Goal: Answer question/provide support: Participate in discussion

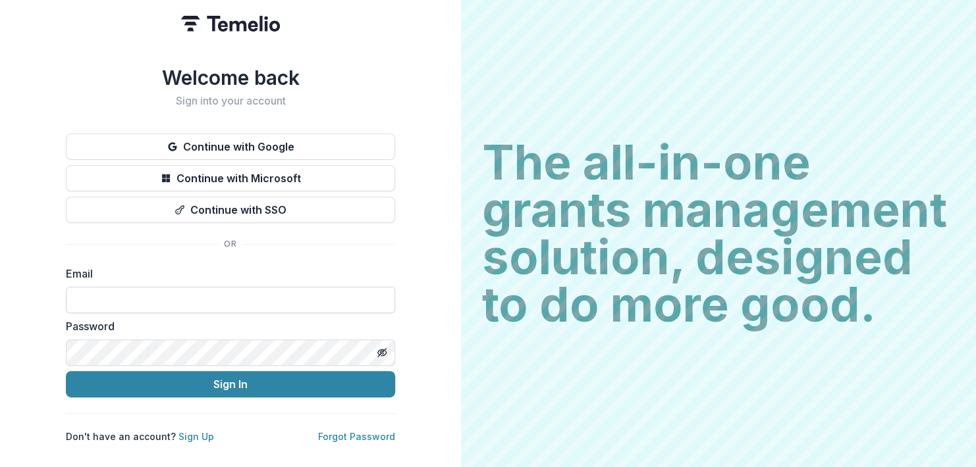
drag, startPoint x: 0, startPoint y: 0, endPoint x: 128, endPoint y: 300, distance: 325.9
click at [128, 300] on input at bounding box center [230, 300] width 329 height 26
type input "**********"
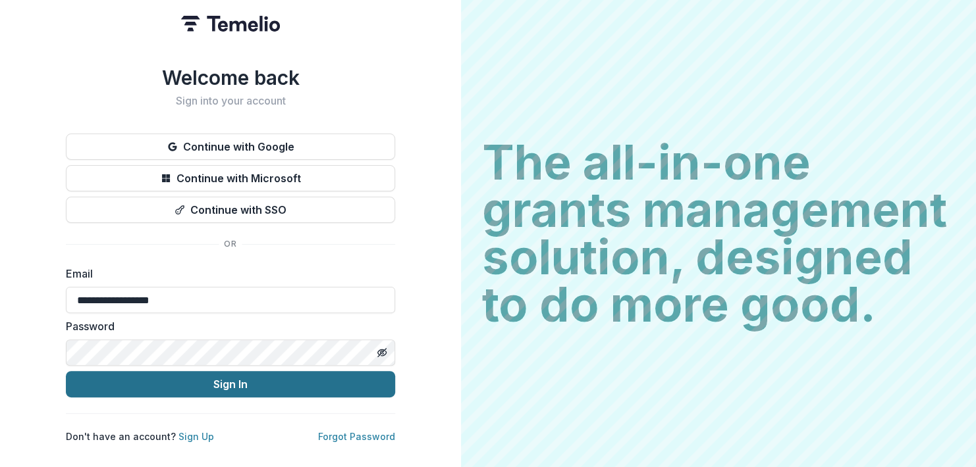
click at [172, 380] on button "Sign In" at bounding box center [230, 384] width 329 height 26
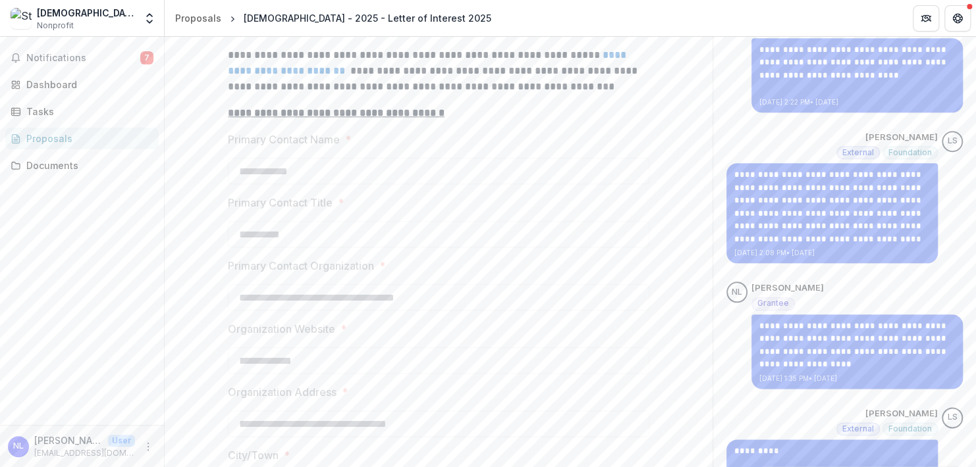
scroll to position [285, 0]
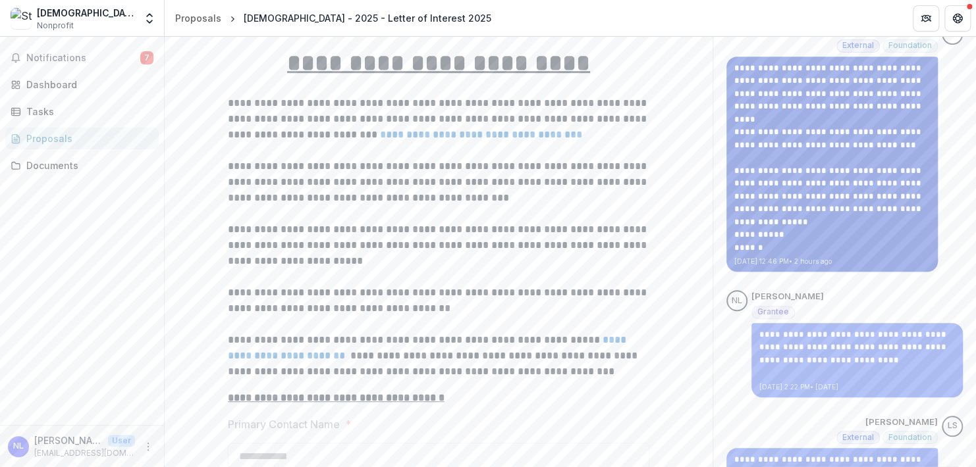
click at [875, 254] on div "**********" at bounding box center [831, 165] width 211 height 216
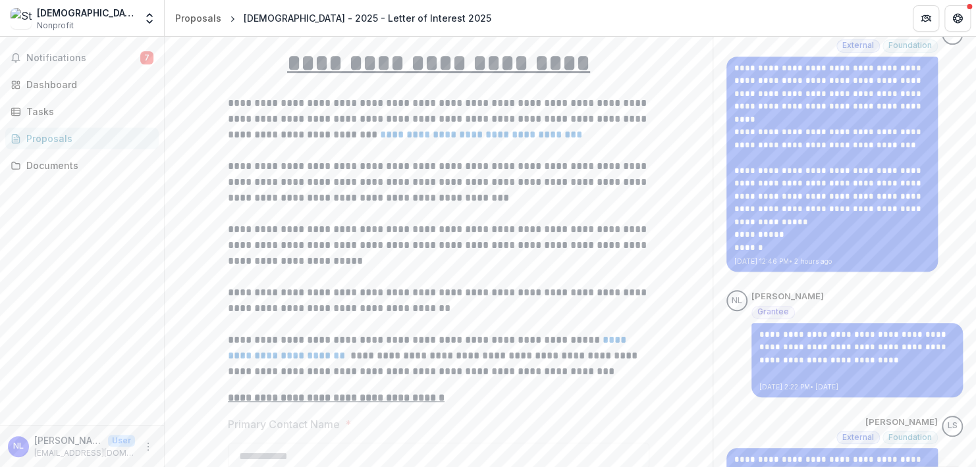
click at [726, 299] on span "NL" at bounding box center [736, 300] width 21 height 21
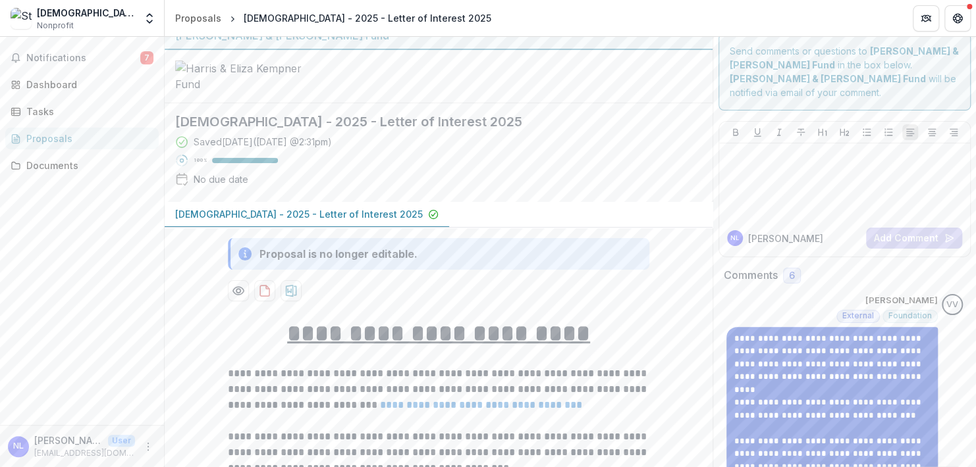
scroll to position [0, 0]
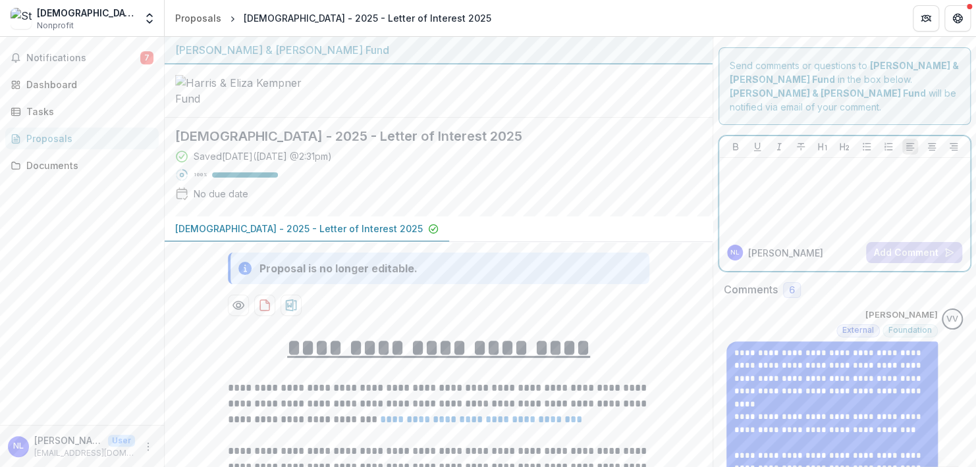
click at [775, 198] on div at bounding box center [844, 196] width 240 height 66
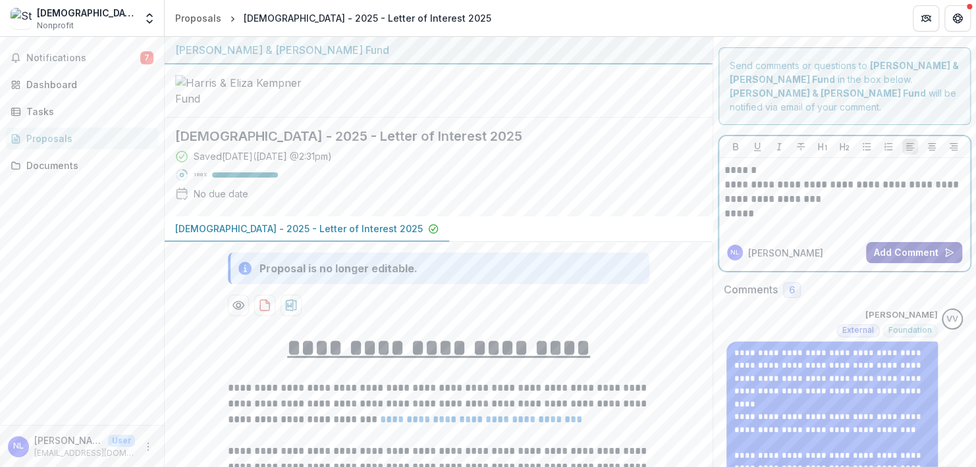
click at [887, 252] on button "Add Comment" at bounding box center [914, 252] width 96 height 21
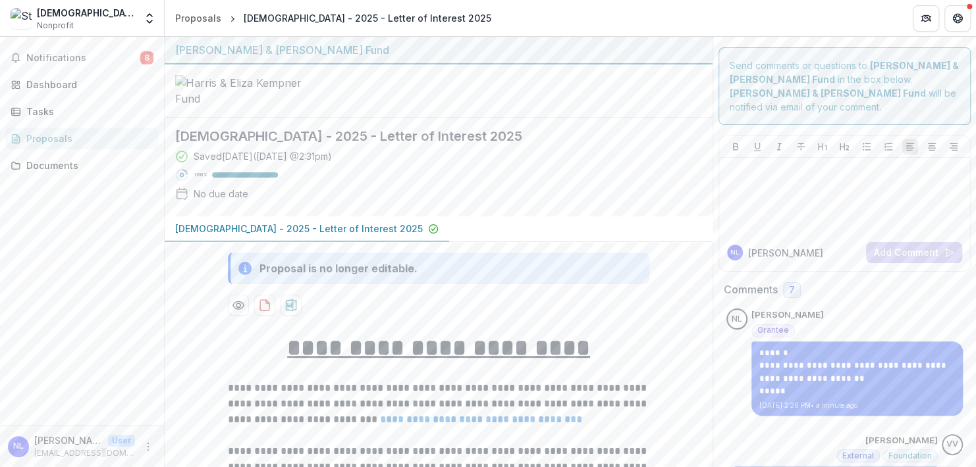
click at [571, 29] on header "Proposals St. Augustine of Hippo Episcopal Church - 2025 - Letter of Interest 2…" at bounding box center [570, 18] width 811 height 36
